Goal: Task Accomplishment & Management: Complete application form

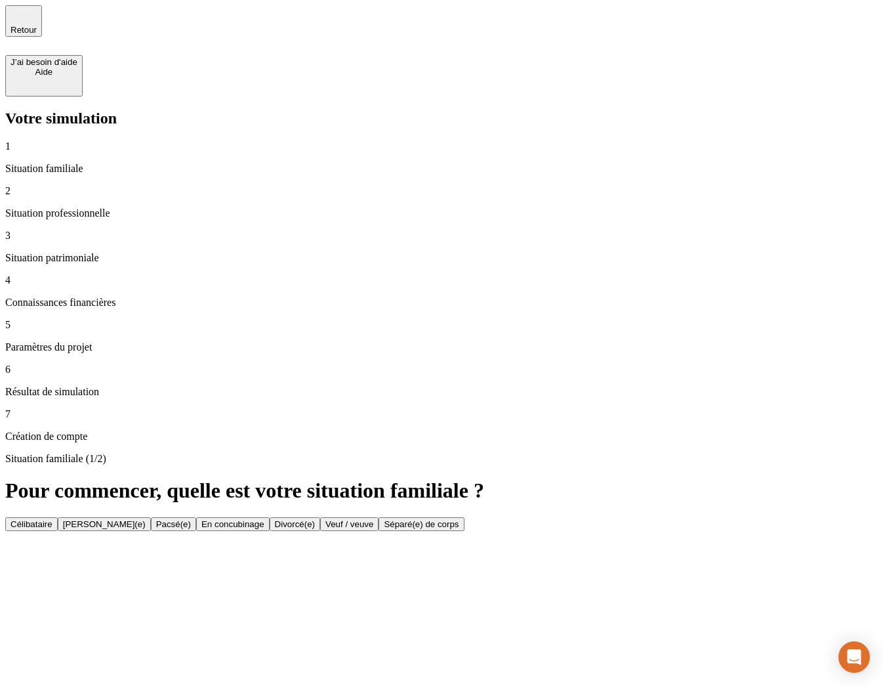
click at [52, 519] on div "Célibataire" at bounding box center [31, 524] width 42 height 10
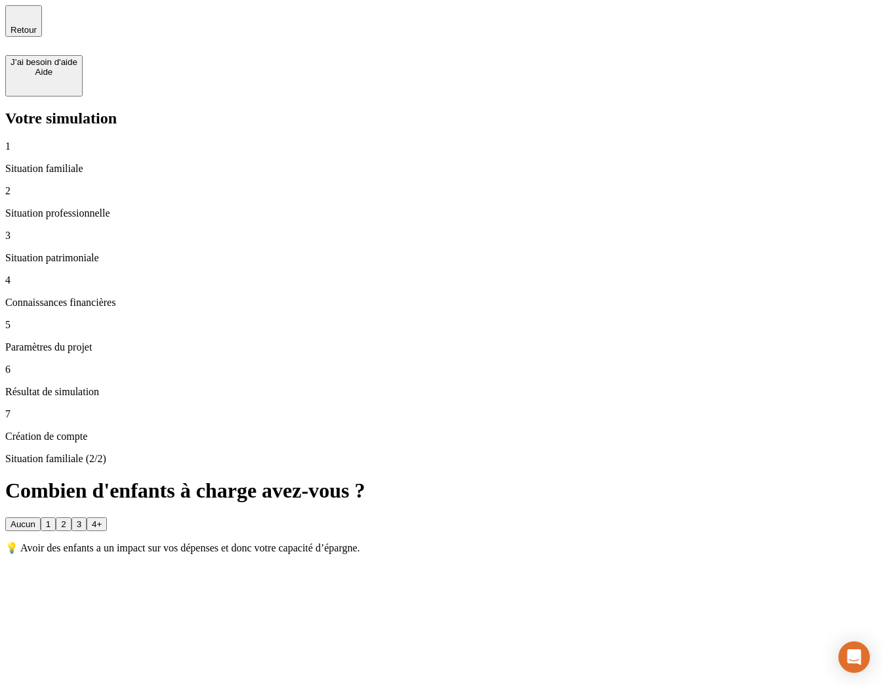
click at [71, 517] on button "2" at bounding box center [63, 524] width 15 height 14
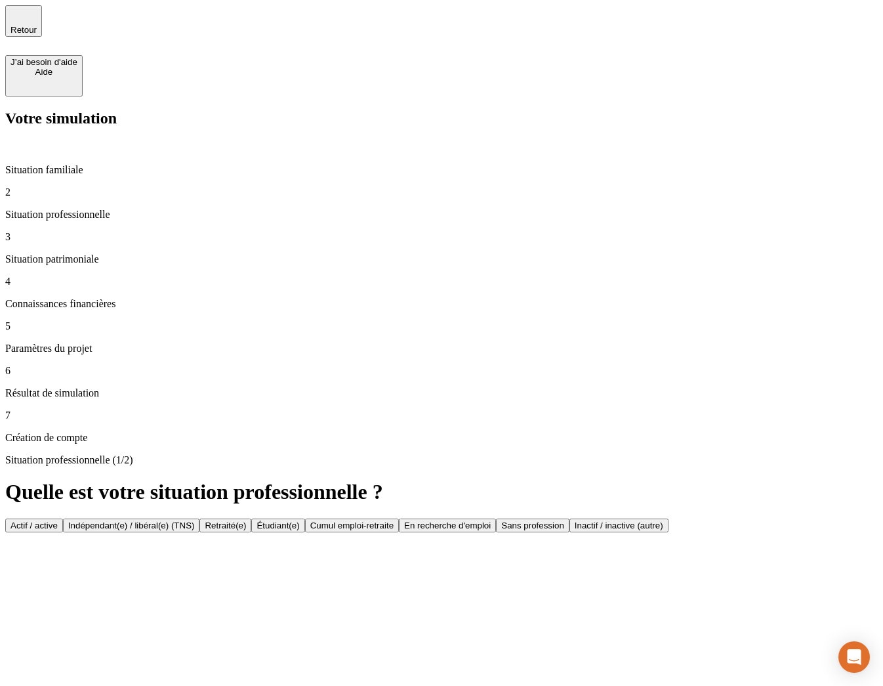
click at [63, 518] on button "Actif / active" at bounding box center [34, 525] width 58 height 14
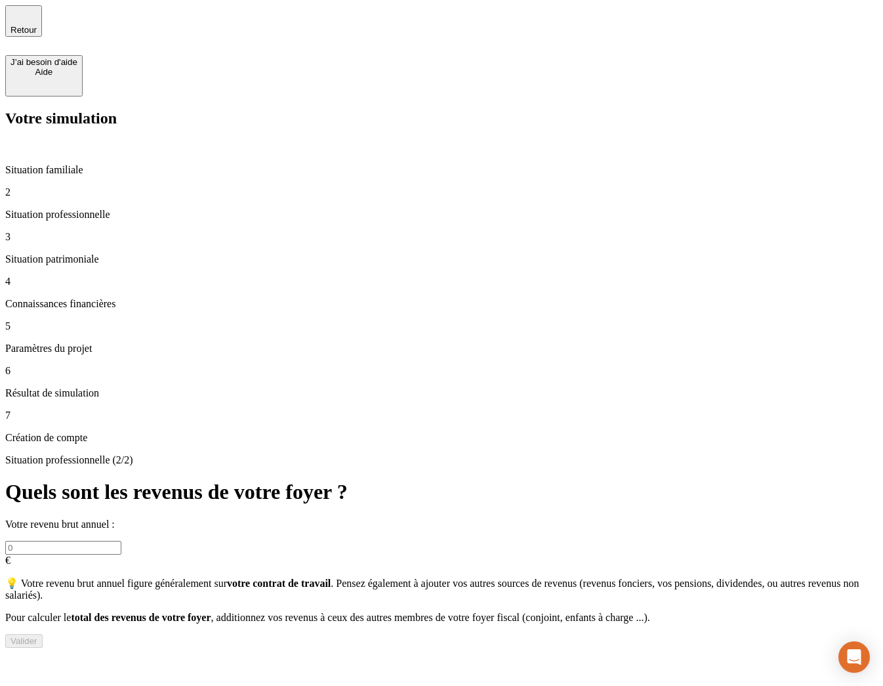
click at [121, 541] on input "text" at bounding box center [63, 548] width 116 height 14
type input "232 323"
click at [37, 636] on div "Valider" at bounding box center [23, 641] width 27 height 10
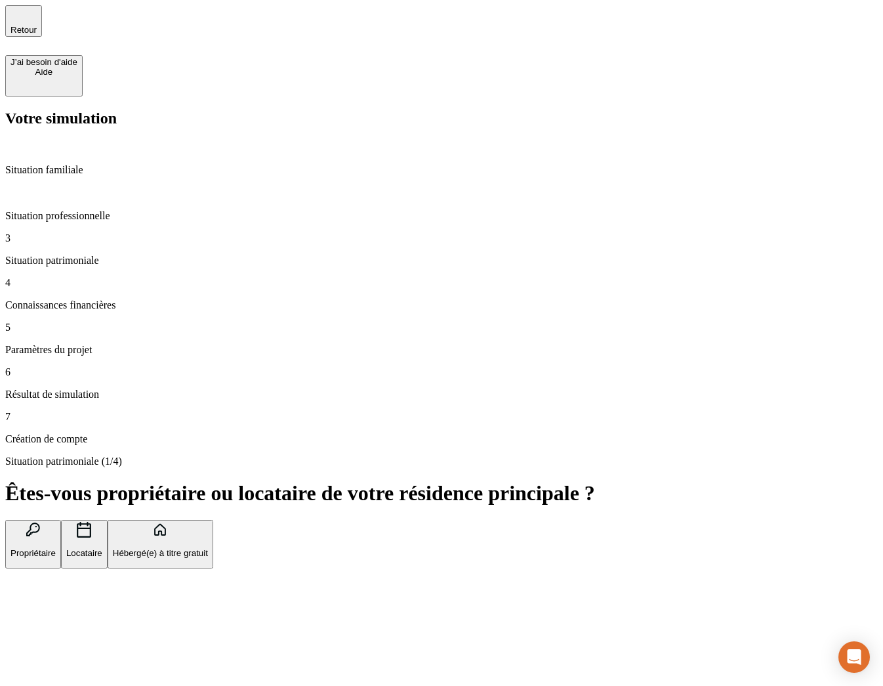
click at [61, 520] on button "Propriétaire" at bounding box center [33, 544] width 56 height 49
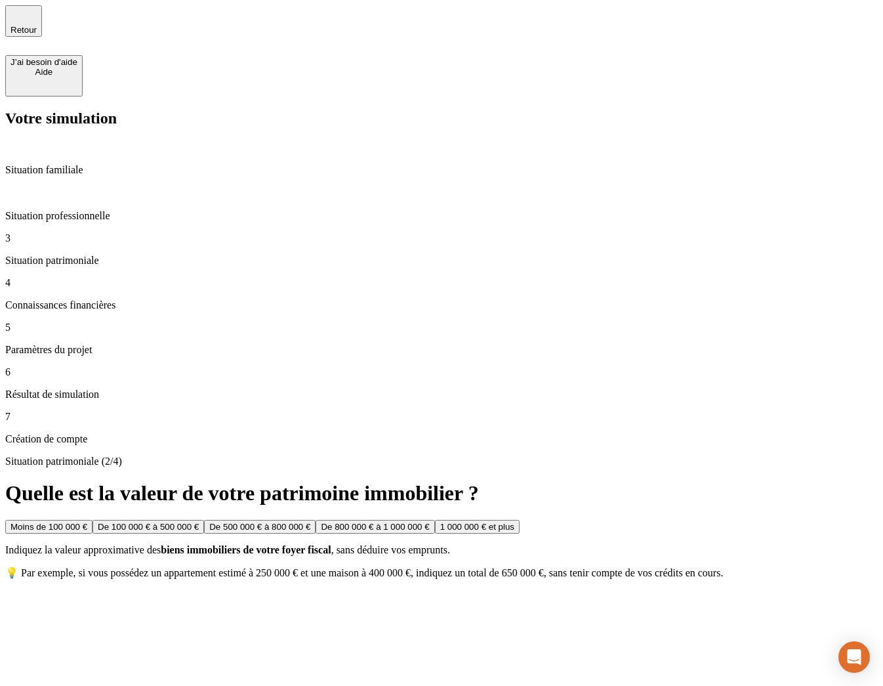
click at [93, 520] on button "Moins de 100 000 €" at bounding box center [48, 527] width 87 height 14
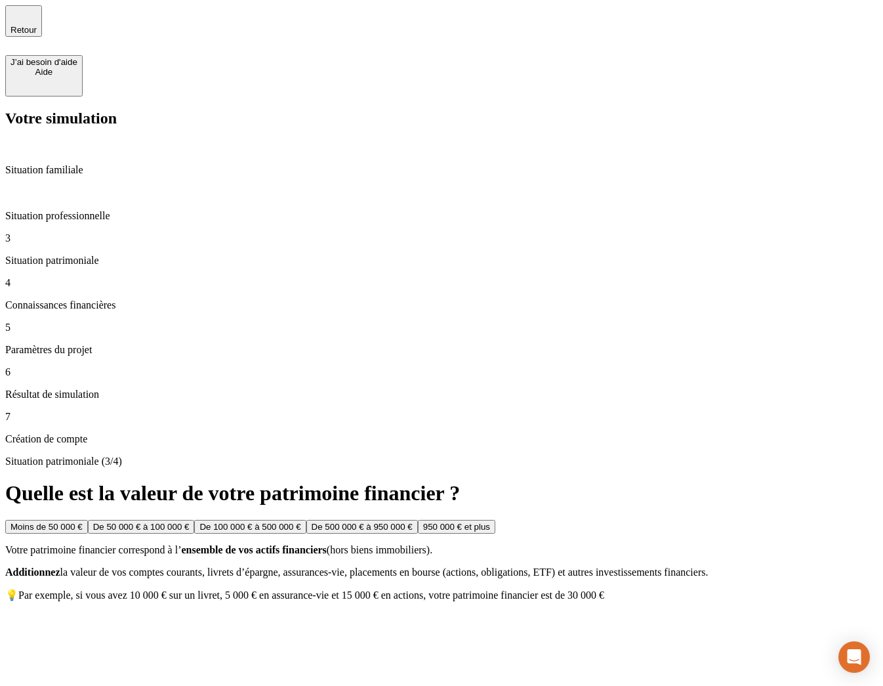
click at [195, 520] on button "De 50 000 € à 100 000 €" at bounding box center [141, 527] width 107 height 14
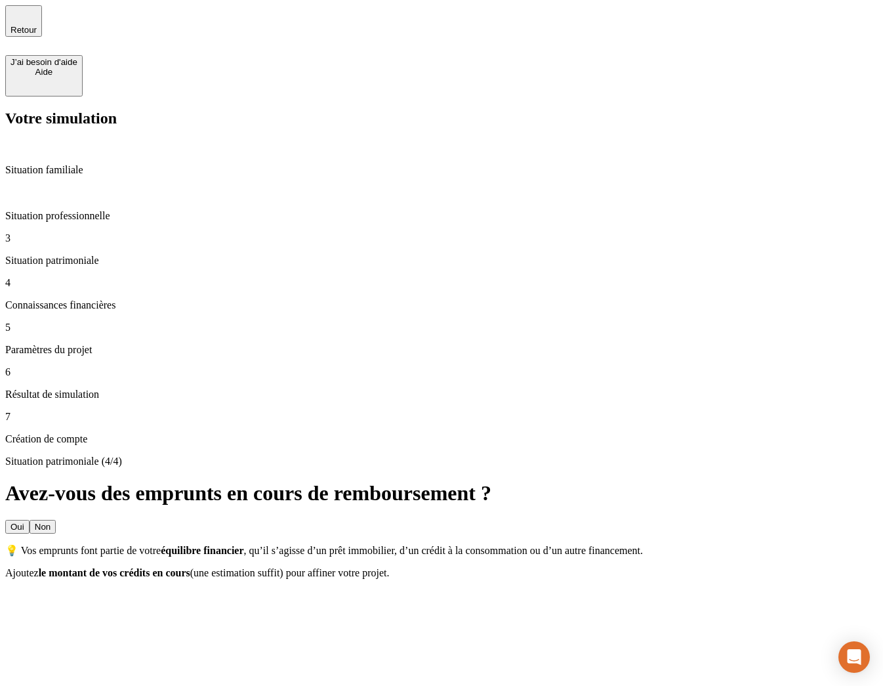
click at [30, 520] on button "Oui" at bounding box center [17, 527] width 24 height 14
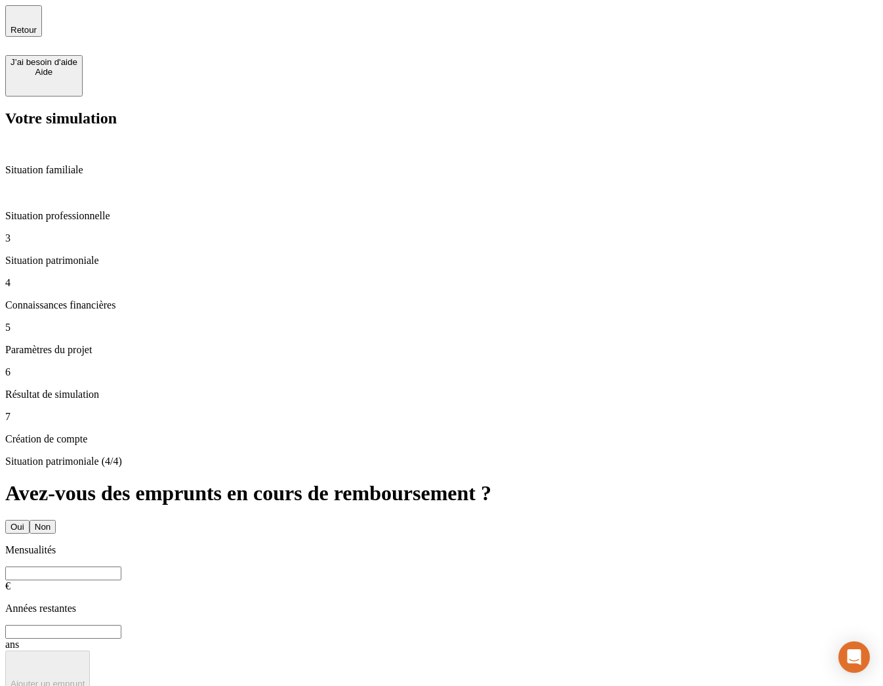
click at [56, 520] on button "Non" at bounding box center [43, 527] width 26 height 14
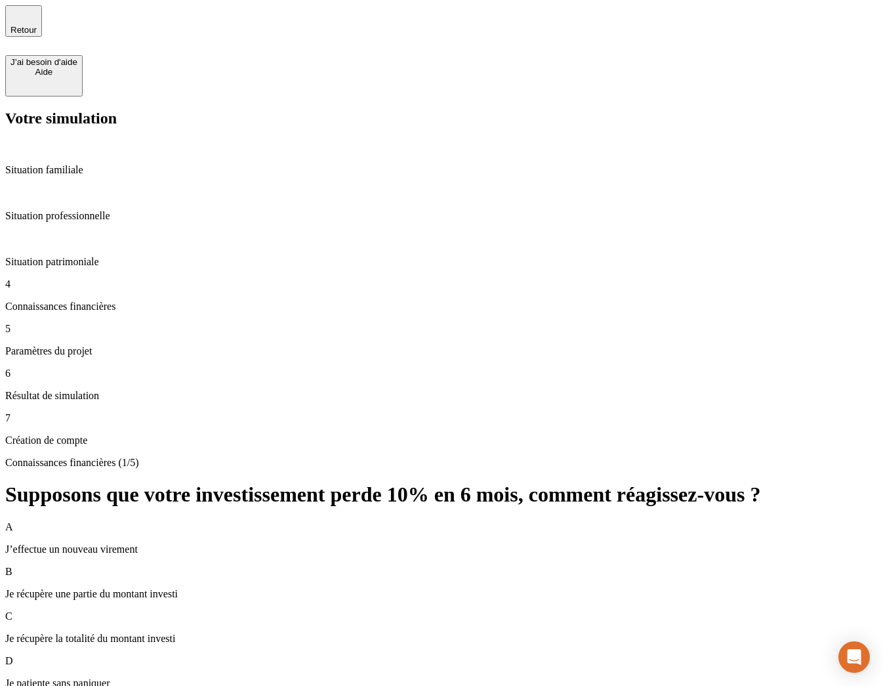
click at [505, 521] on div "A J’effectue un nouveau virement" at bounding box center [441, 538] width 873 height 34
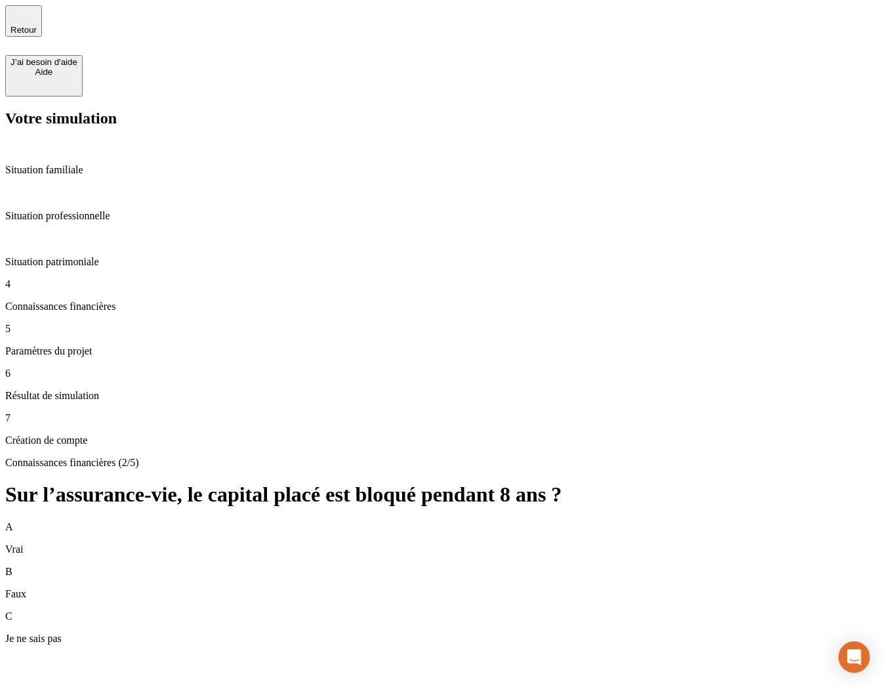
click at [664, 610] on div "C Je ne sais pas" at bounding box center [441, 627] width 873 height 34
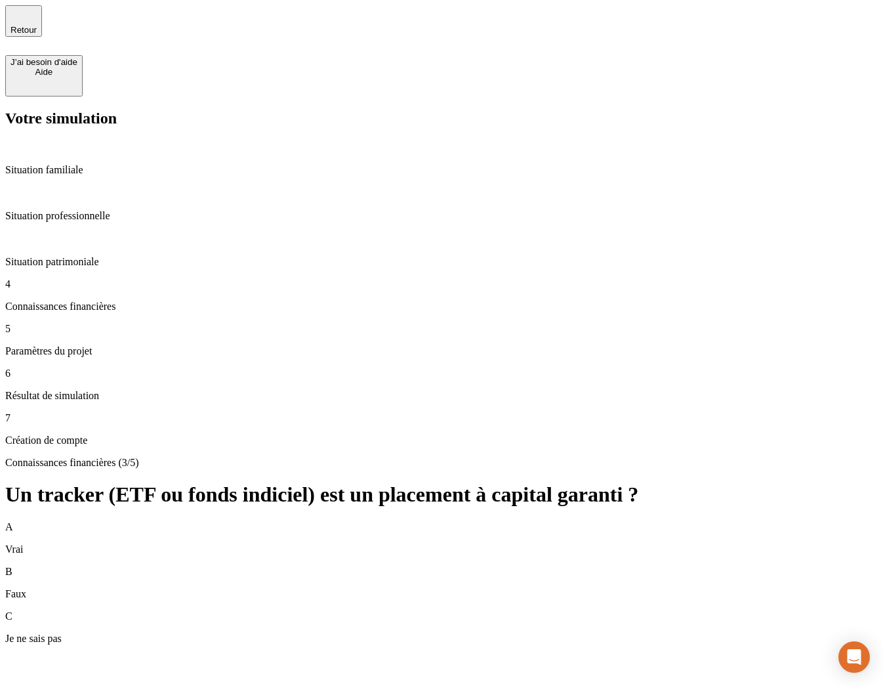
click at [646, 566] on div "B Faux" at bounding box center [441, 583] width 873 height 34
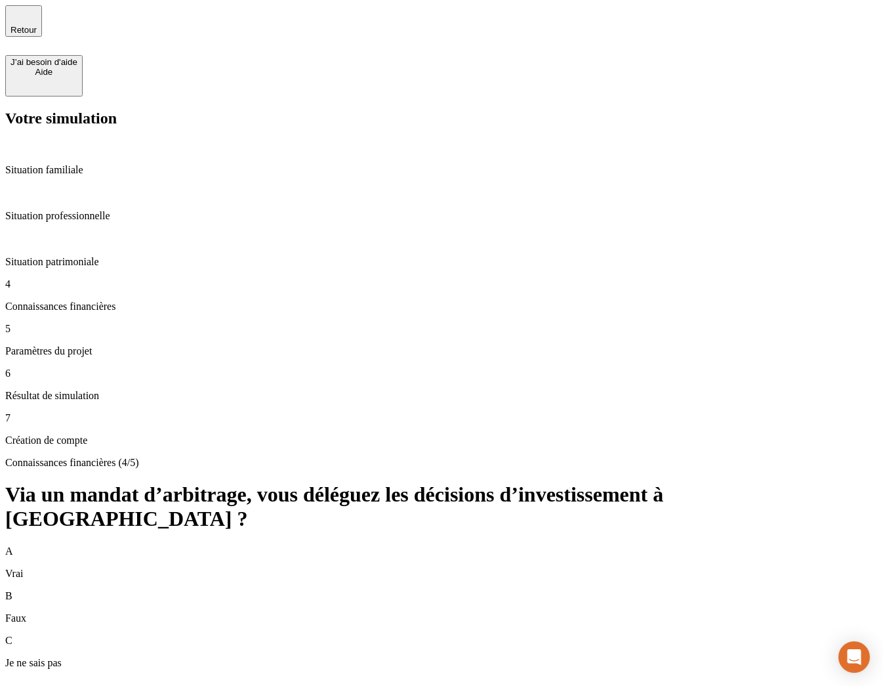
click at [602, 590] on div "B Faux" at bounding box center [441, 607] width 873 height 34
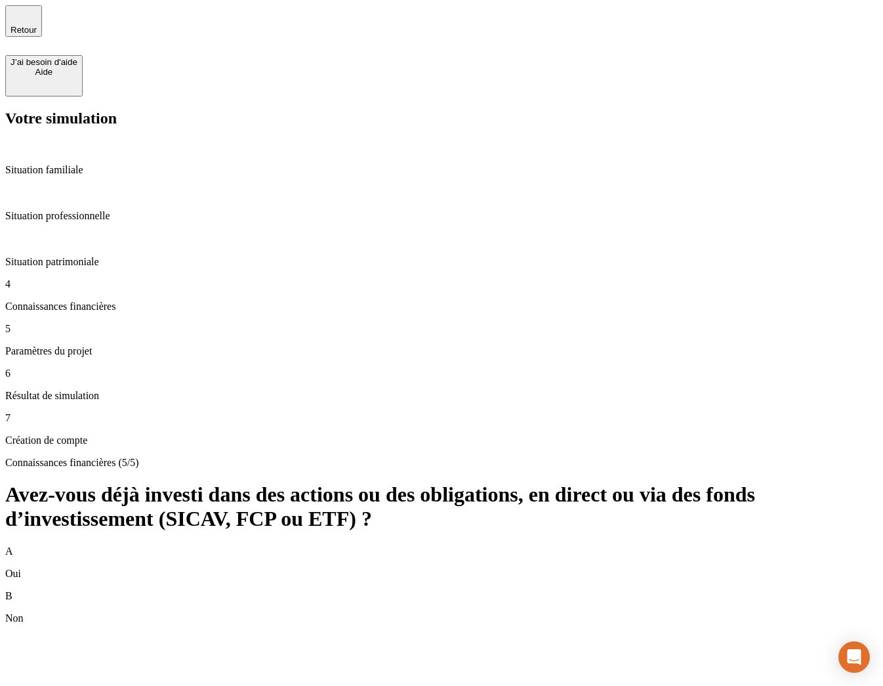
click at [515, 590] on div "B Non" at bounding box center [441, 607] width 873 height 34
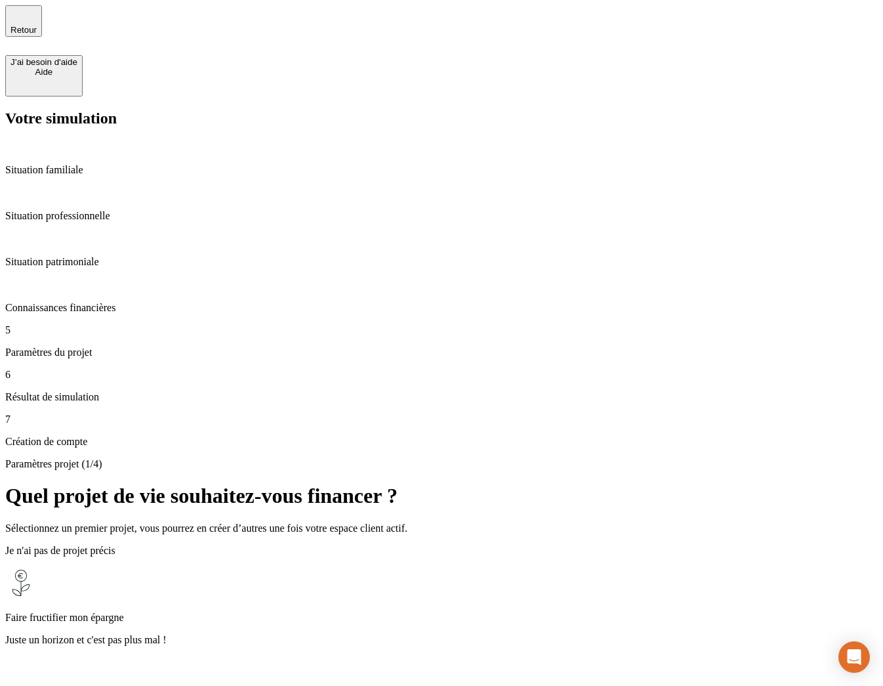
click at [615, 484] on h1 "Quel projet de vie souhaitez-vous financer ?" at bounding box center [441, 496] width 873 height 24
click at [469, 612] on p "Faire fructifier mon épargne" at bounding box center [441, 618] width 873 height 12
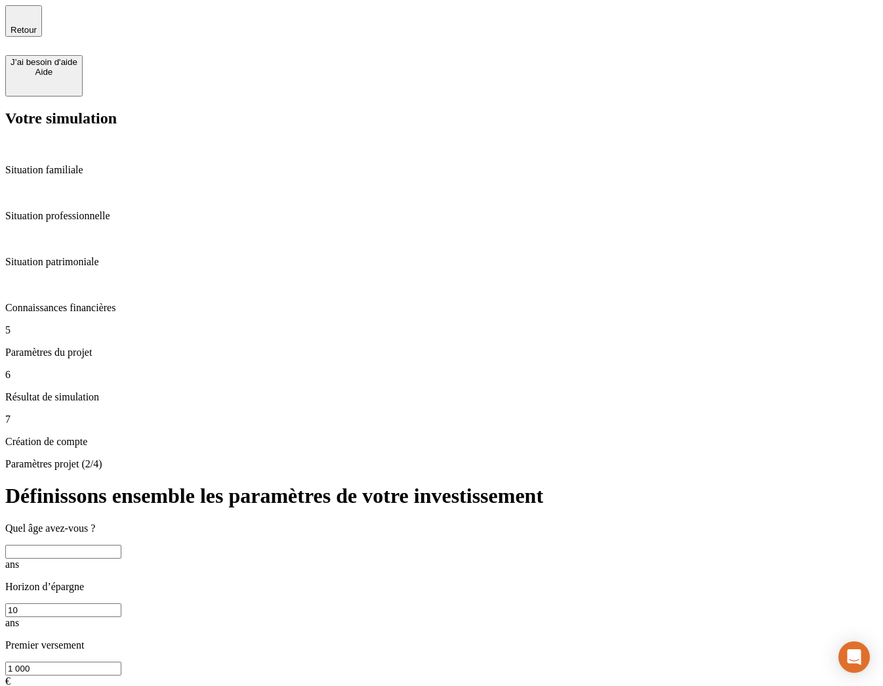
click at [121, 545] on input "text" at bounding box center [63, 552] width 116 height 14
type input "32"
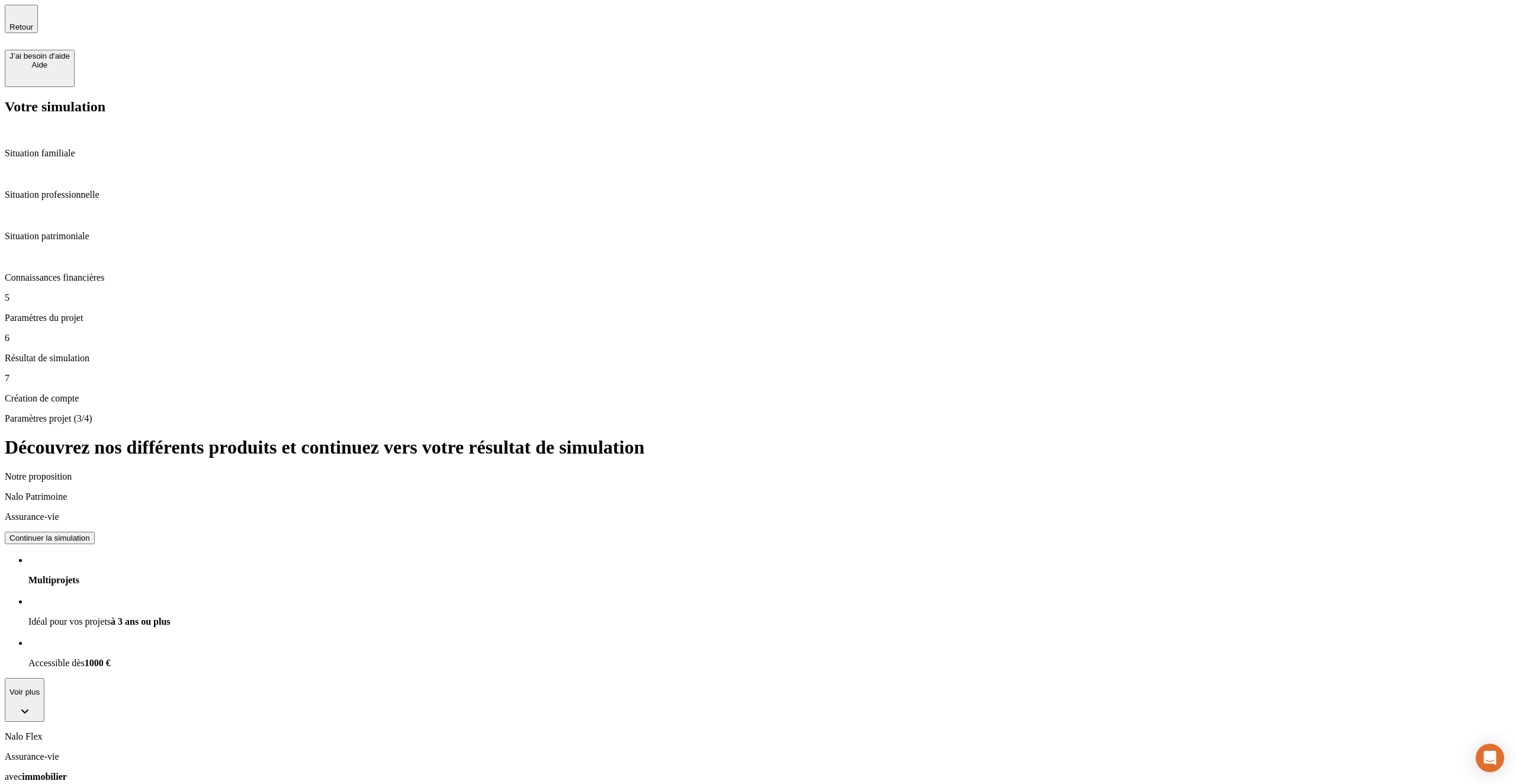
click at [95, 531] on button "Continuer la simulation" at bounding box center [50, 538] width 90 height 13
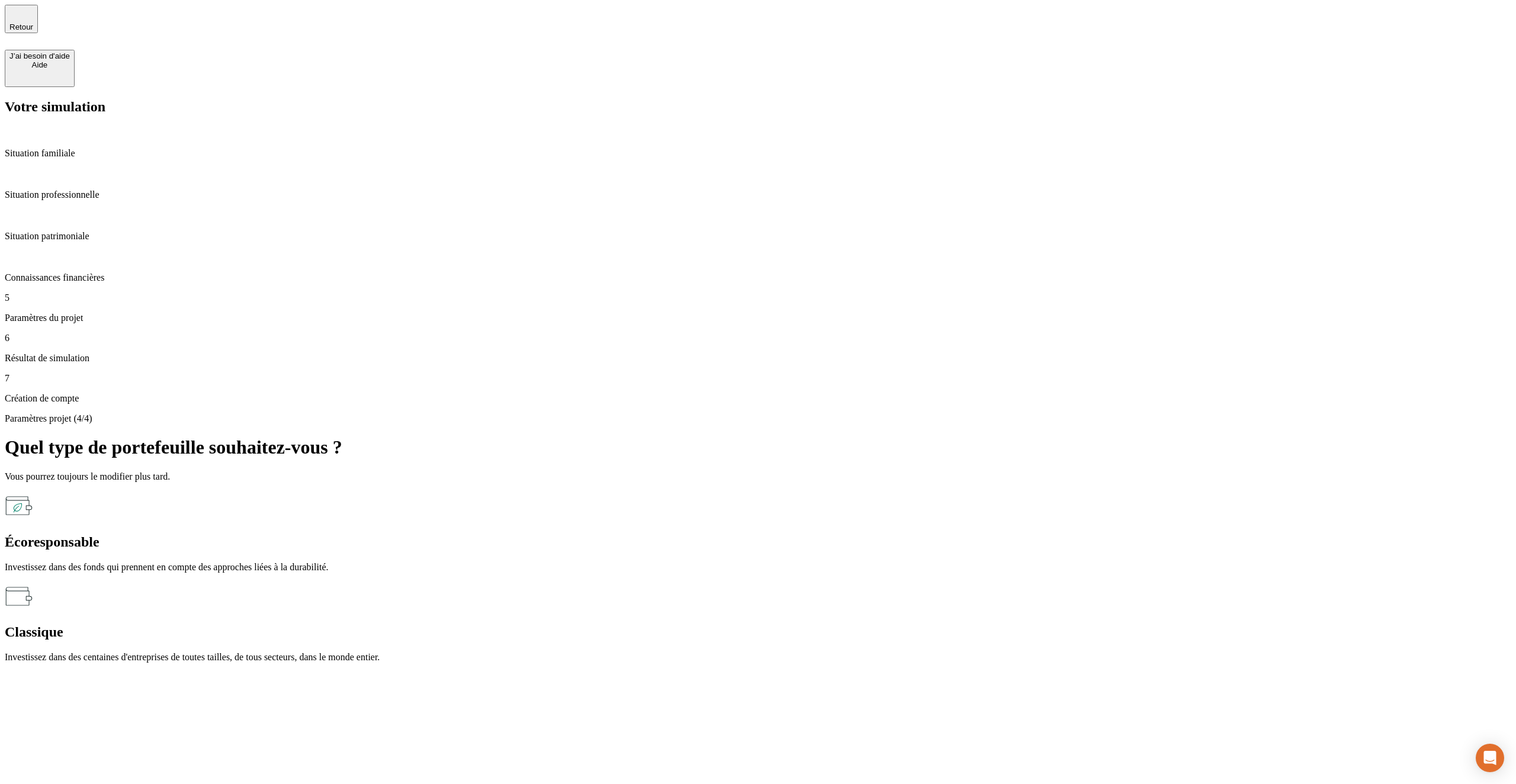
click at [797, 492] on div "Écoresponsable Investissez dans des fonds qui prennent en compte des approches …" at bounding box center [757, 532] width 1506 height 81
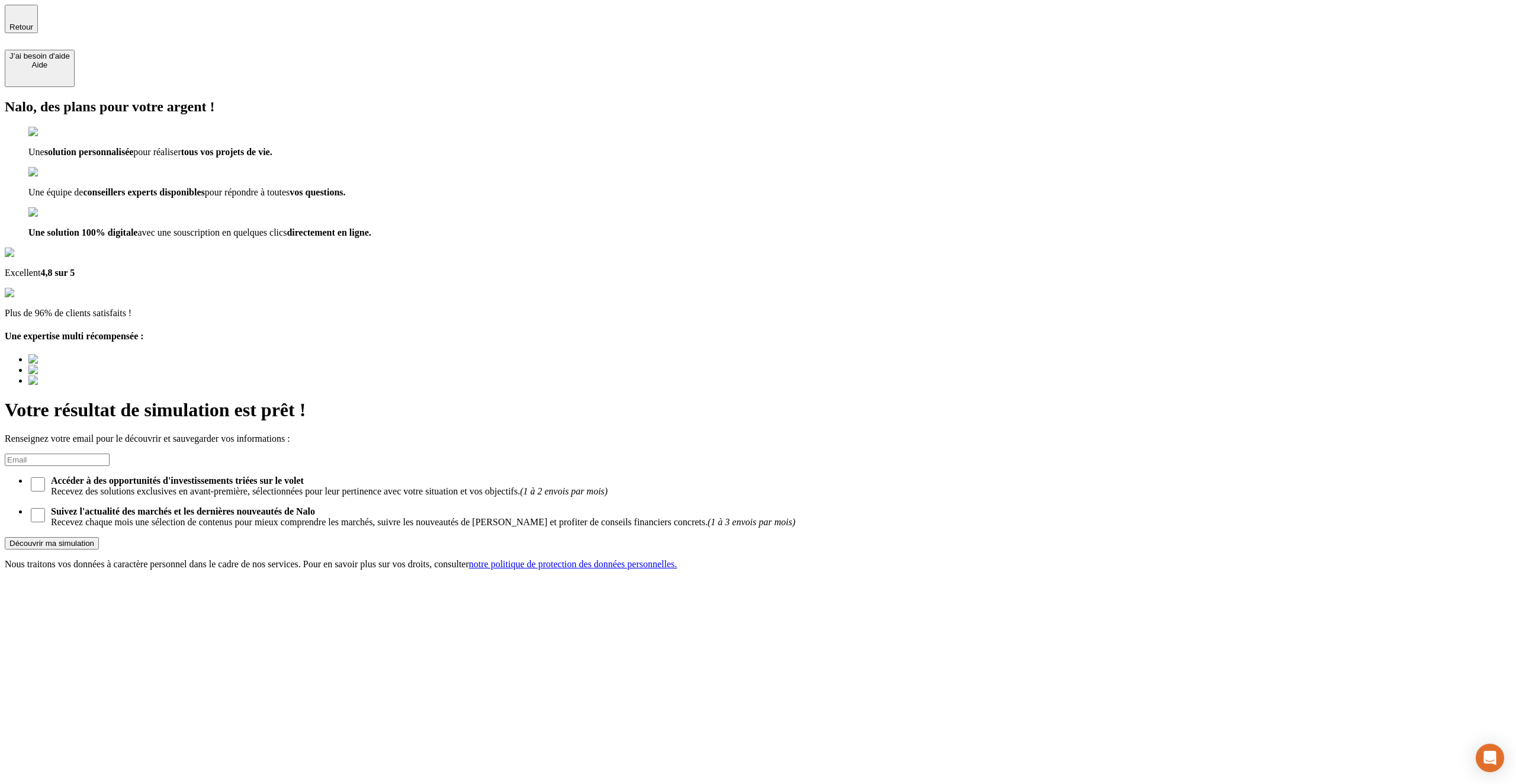
click at [109, 454] on input at bounding box center [57, 460] width 105 height 13
type input "cvdsbrs@yy.fr"
click at [99, 537] on button "Découvrir ma simulation" at bounding box center [51, 543] width 94 height 13
